Goal: Task Accomplishment & Management: Use online tool/utility

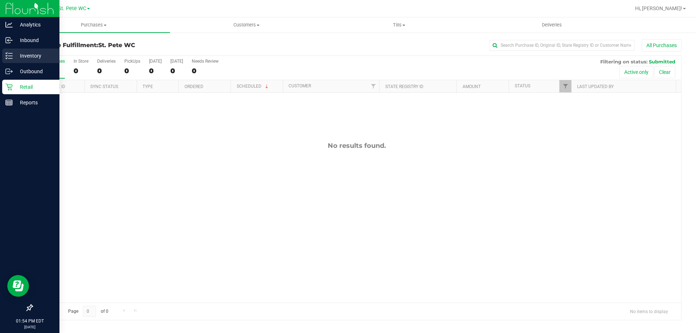
click at [16, 57] on p "Inventory" at bounding box center [35, 55] width 44 height 9
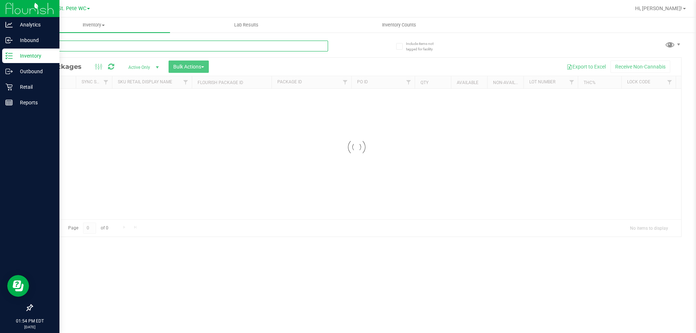
click at [154, 43] on input "text" at bounding box center [180, 46] width 296 height 11
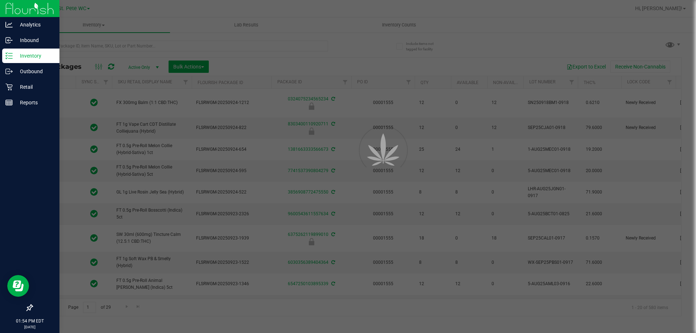
click at [150, 48] on div at bounding box center [348, 166] width 696 height 333
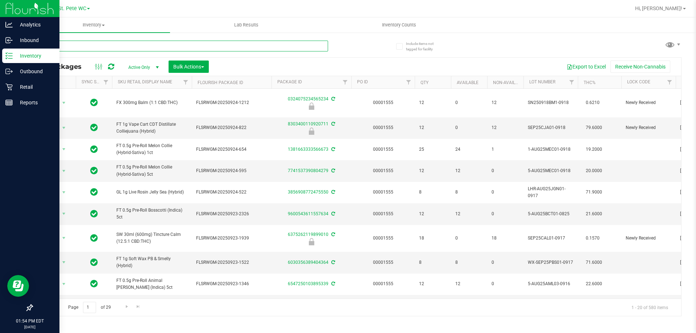
click at [150, 48] on input "text" at bounding box center [180, 46] width 296 height 11
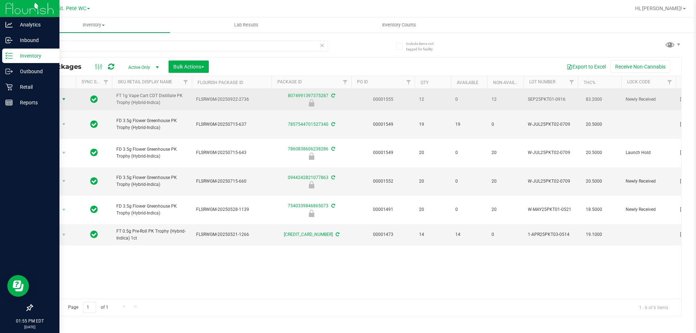
click at [59, 101] on span "Action" at bounding box center [50, 99] width 20 height 10
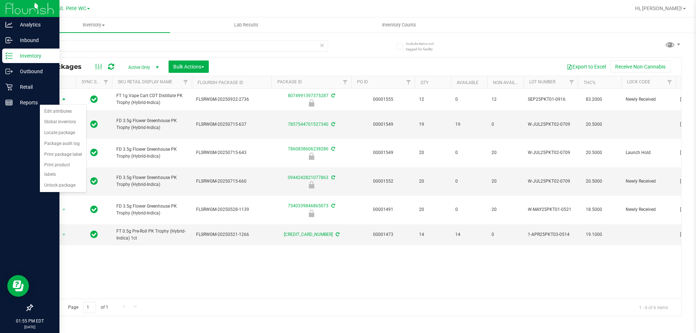
click at [75, 78] on div at bounding box center [75, 82] width 3 height 13
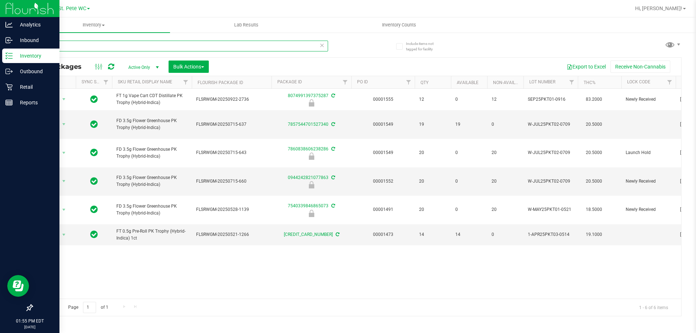
click at [100, 50] on input "PKT" at bounding box center [180, 46] width 296 height 11
type input "8074991397375287"
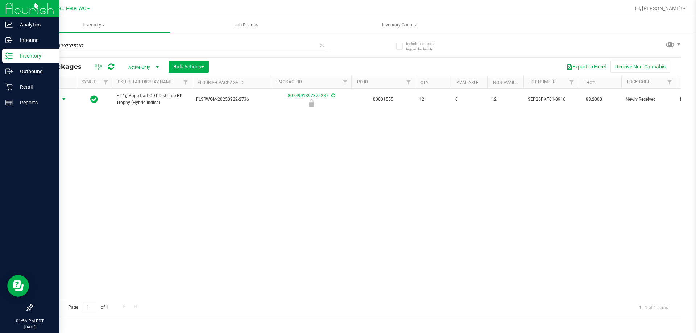
click at [57, 100] on span "Action" at bounding box center [50, 99] width 20 height 10
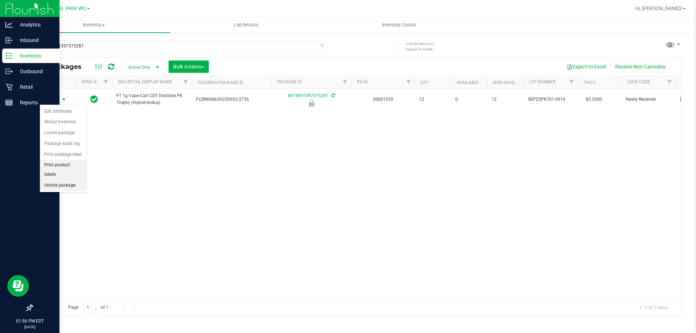
click at [73, 170] on ul "Edit attributes Global inventory Locate package Package audit log Print package…" at bounding box center [63, 148] width 46 height 85
click at [73, 180] on li "Unlock package" at bounding box center [63, 185] width 46 height 11
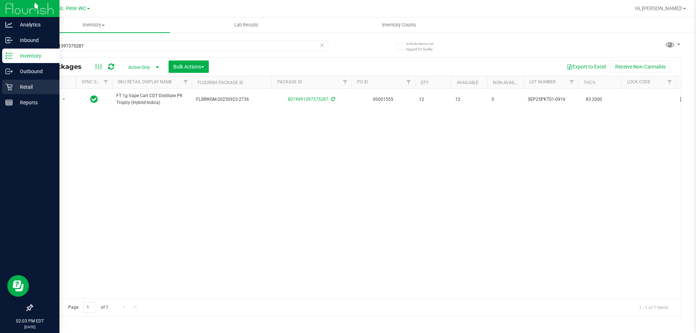
click at [13, 90] on p "Retail" at bounding box center [35, 87] width 44 height 9
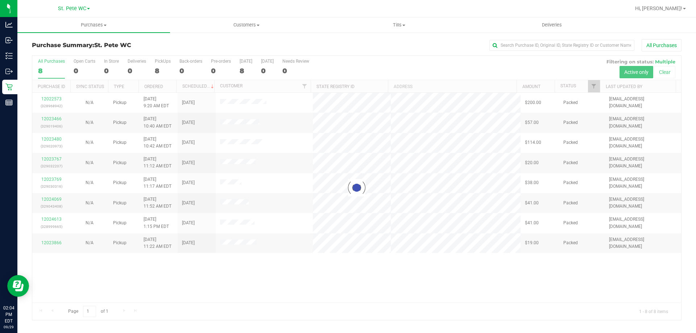
click at [73, 70] on div at bounding box center [356, 188] width 649 height 264
click at [76, 71] on div at bounding box center [356, 188] width 649 height 264
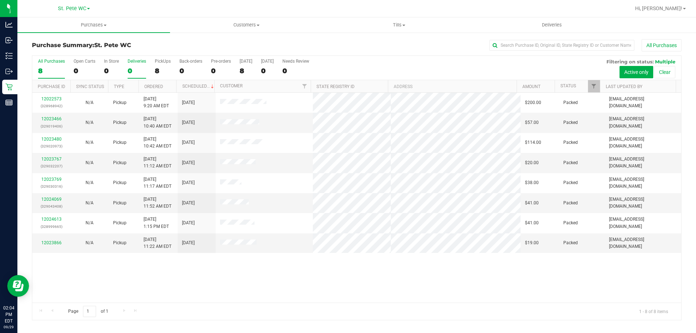
click at [131, 71] on div "0" at bounding box center [137, 71] width 18 height 8
click at [0, 0] on input "Deliveries 0" at bounding box center [0, 0] width 0 height 0
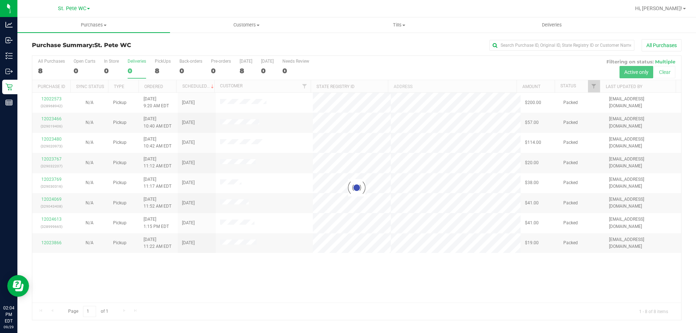
drag, startPoint x: 160, startPoint y: 74, endPoint x: 153, endPoint y: 74, distance: 6.9
click at [153, 74] on div at bounding box center [356, 188] width 649 height 264
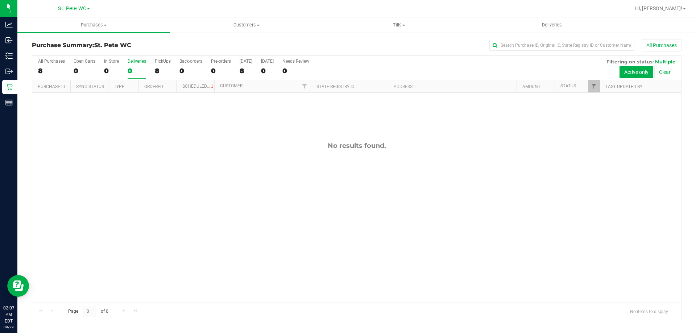
click at [286, 191] on div "No results found." at bounding box center [356, 222] width 649 height 259
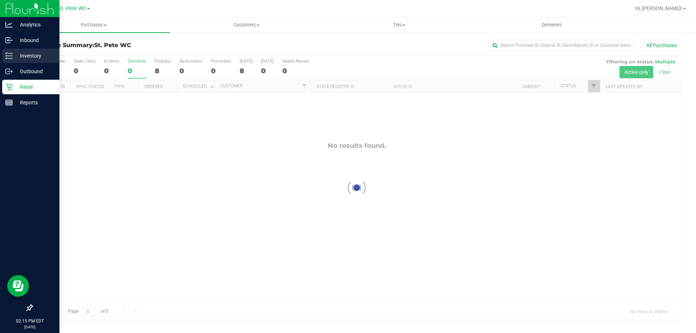
click at [40, 59] on p "Inventory" at bounding box center [35, 55] width 44 height 9
click at [11, 55] on icon at bounding box center [8, 55] width 7 height 7
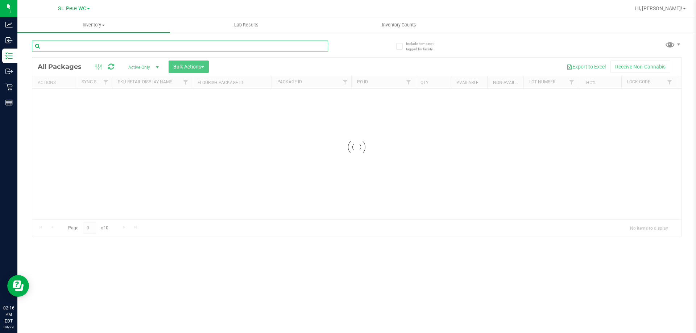
click at [157, 46] on input "text" at bounding box center [180, 46] width 296 height 11
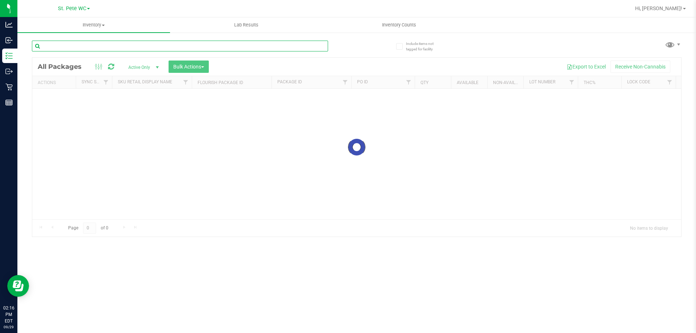
click at [157, 46] on input "text" at bounding box center [180, 46] width 296 height 11
click at [157, 46] on div "Inventory All packages All inventory Waste log Create inventory Lab Results Inv…" at bounding box center [356, 175] width 679 height 316
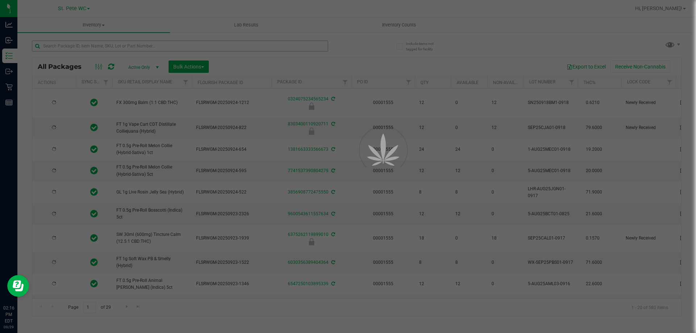
click at [157, 46] on div at bounding box center [348, 166] width 696 height 333
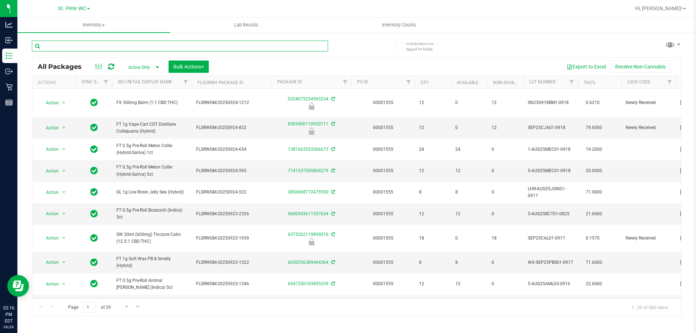
click at [157, 46] on input "text" at bounding box center [180, 46] width 296 height 11
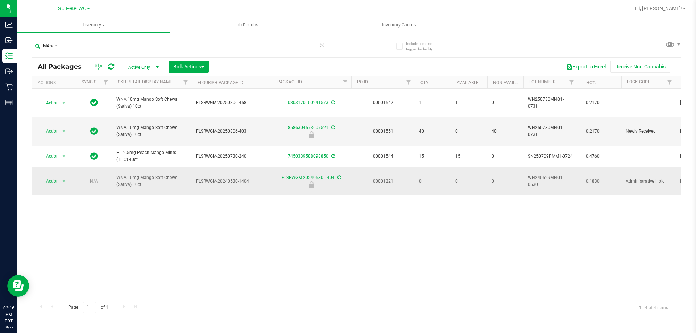
click at [95, 182] on span "N/A" at bounding box center [94, 181] width 8 height 5
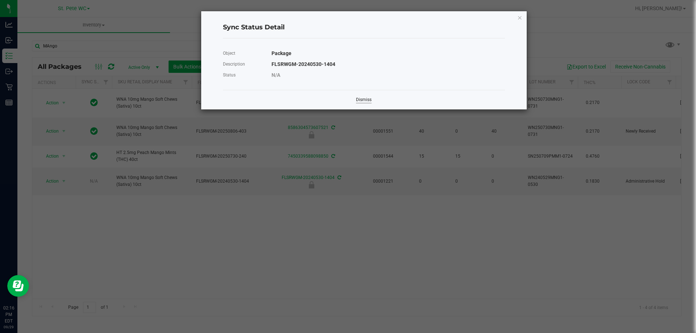
click at [365, 102] on link "Dismiss" at bounding box center [364, 100] width 16 height 6
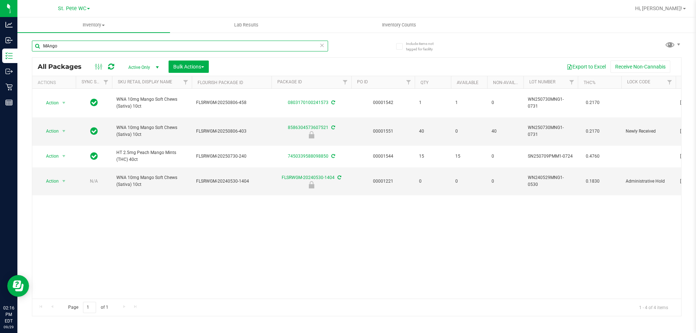
click at [101, 41] on input "MAngo" at bounding box center [180, 46] width 296 height 11
click at [103, 42] on input "MAngo" at bounding box center [180, 46] width 296 height 11
type input "watermelon"
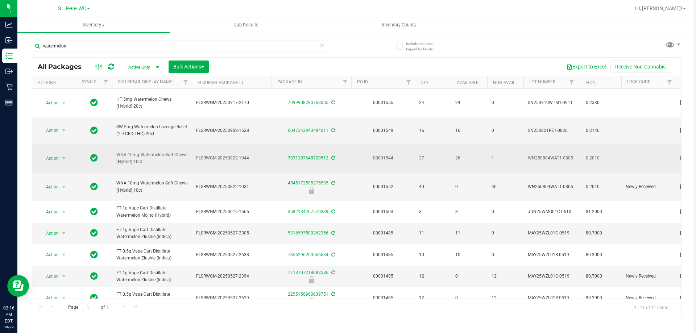
drag, startPoint x: 153, startPoint y: 166, endPoint x: 123, endPoint y: 152, distance: 33.4
click at [123, 152] on td "WNA 10mg Watermelon Soft Chews (Hybrid) 10ct" at bounding box center [152, 158] width 80 height 29
